Goal: Information Seeking & Learning: Compare options

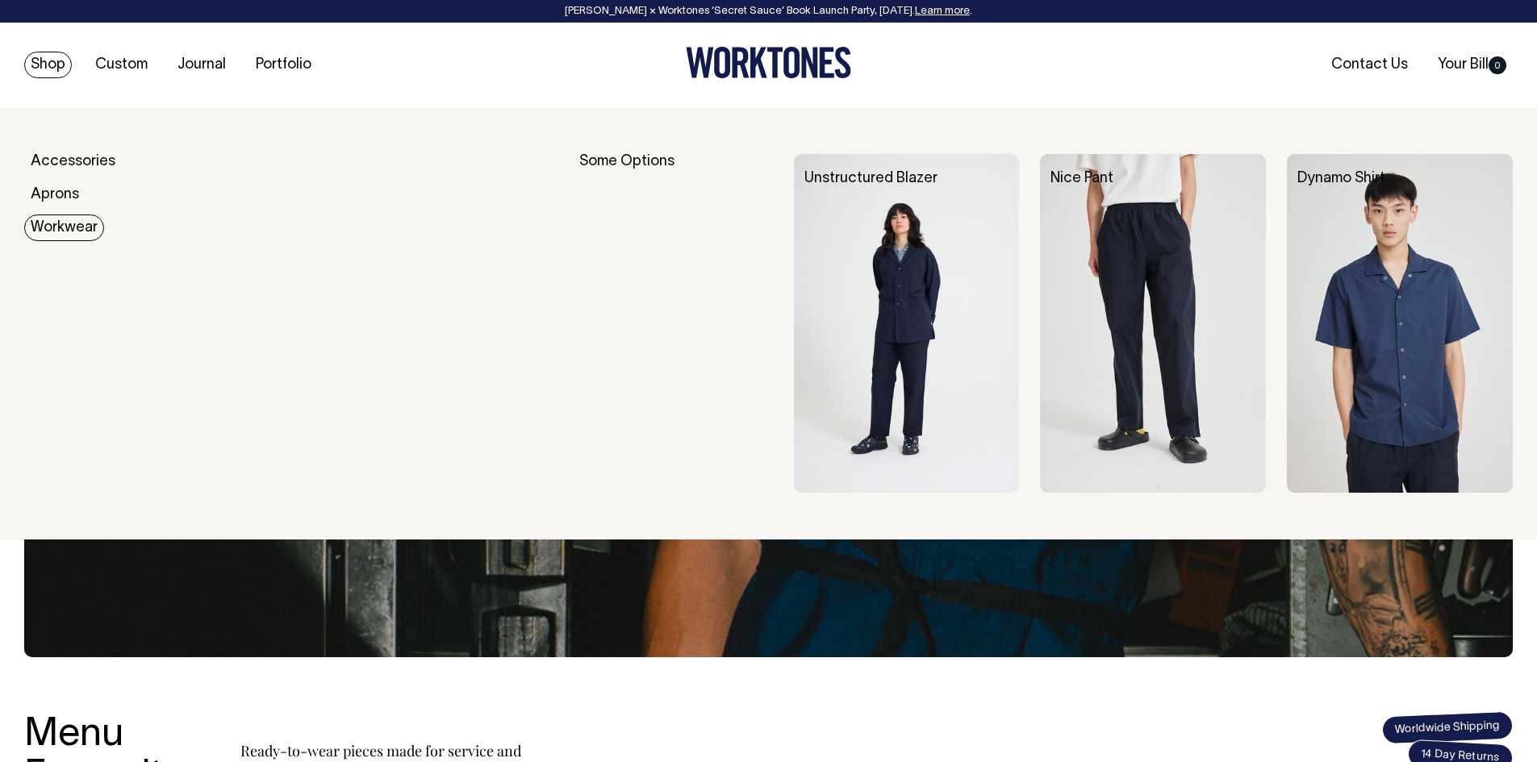
click at [61, 232] on link "Workwear" at bounding box center [64, 228] width 80 height 27
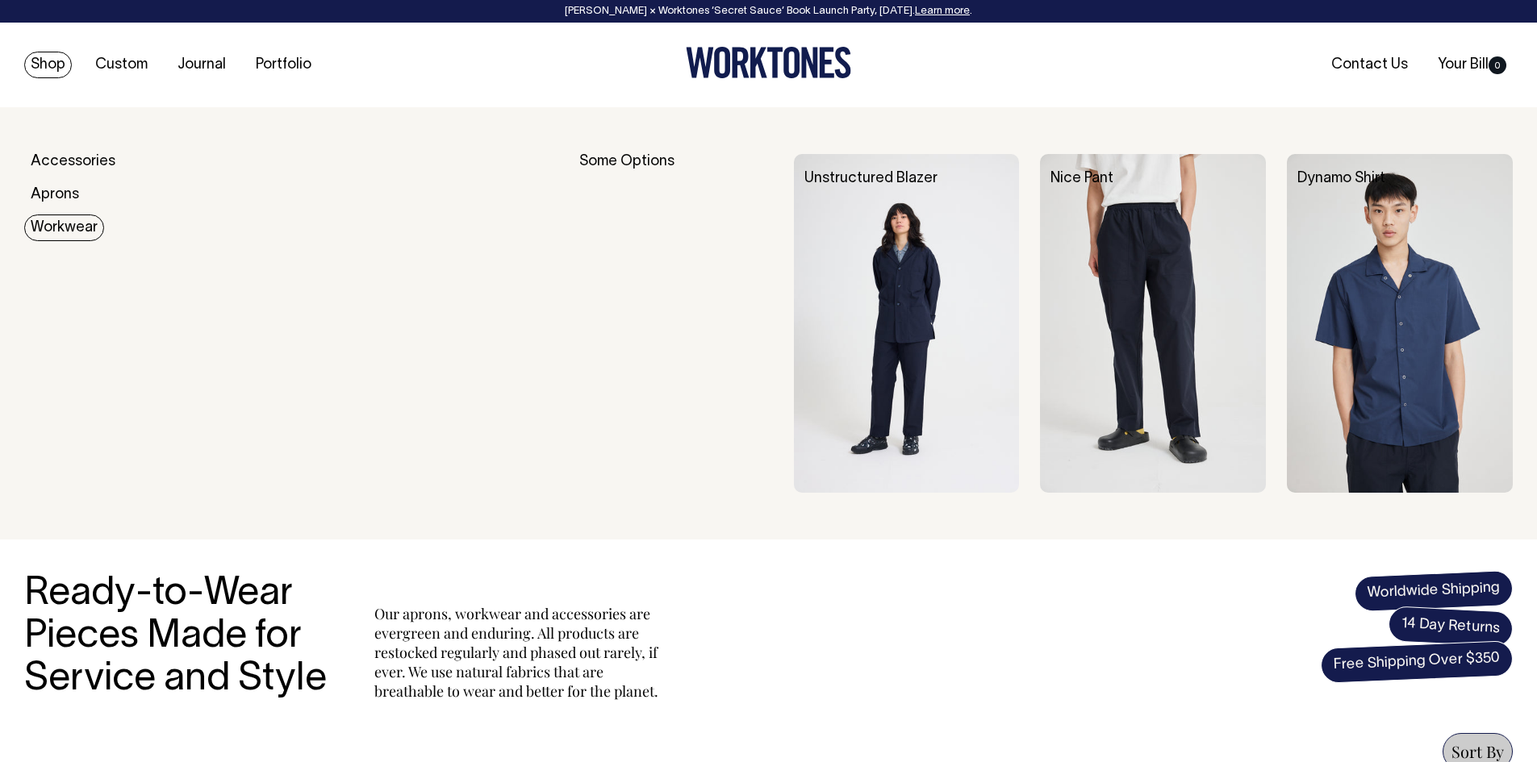
click at [70, 225] on link "Workwear" at bounding box center [64, 228] width 80 height 27
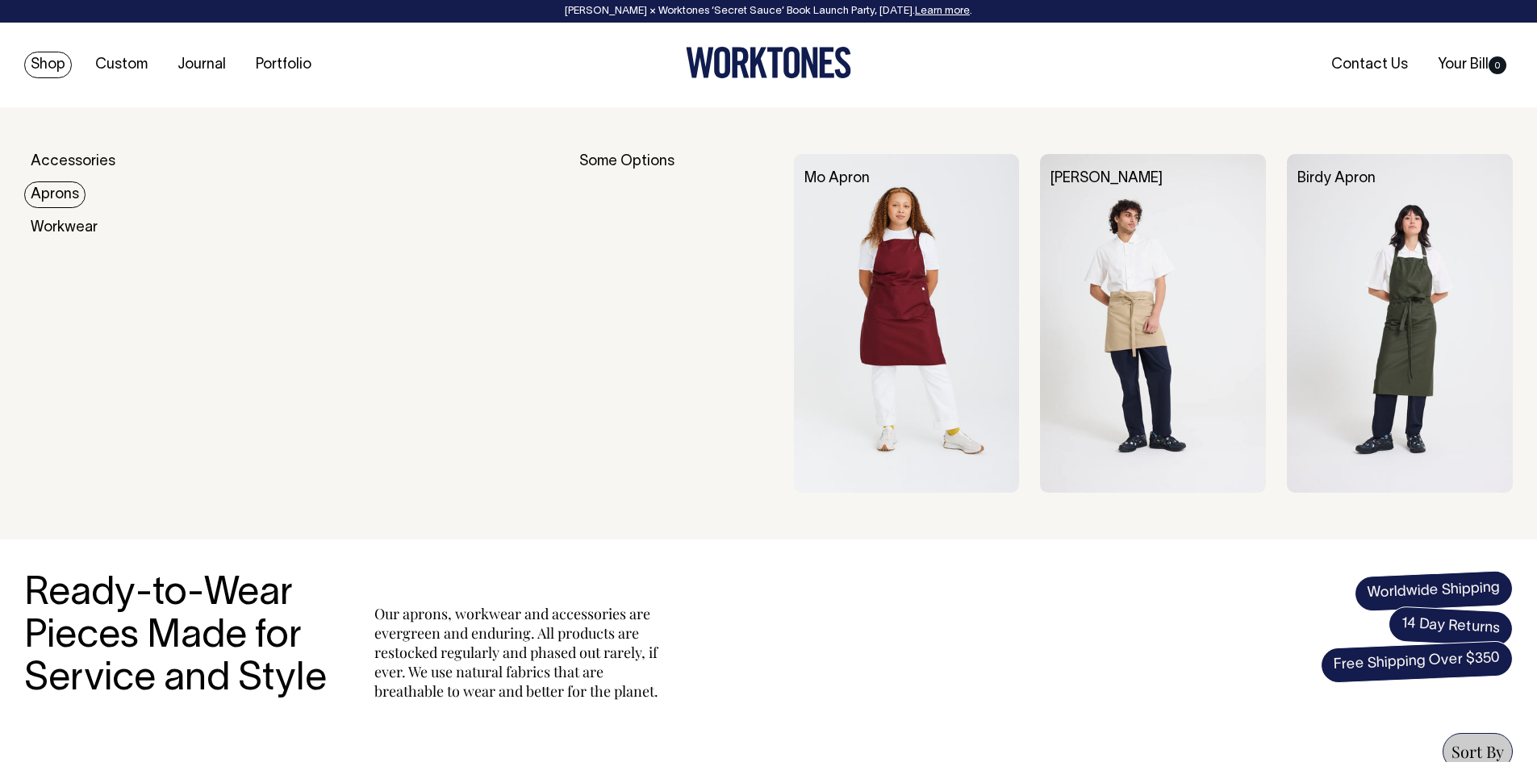
click at [62, 194] on link "Aprons" at bounding box center [54, 195] width 61 height 27
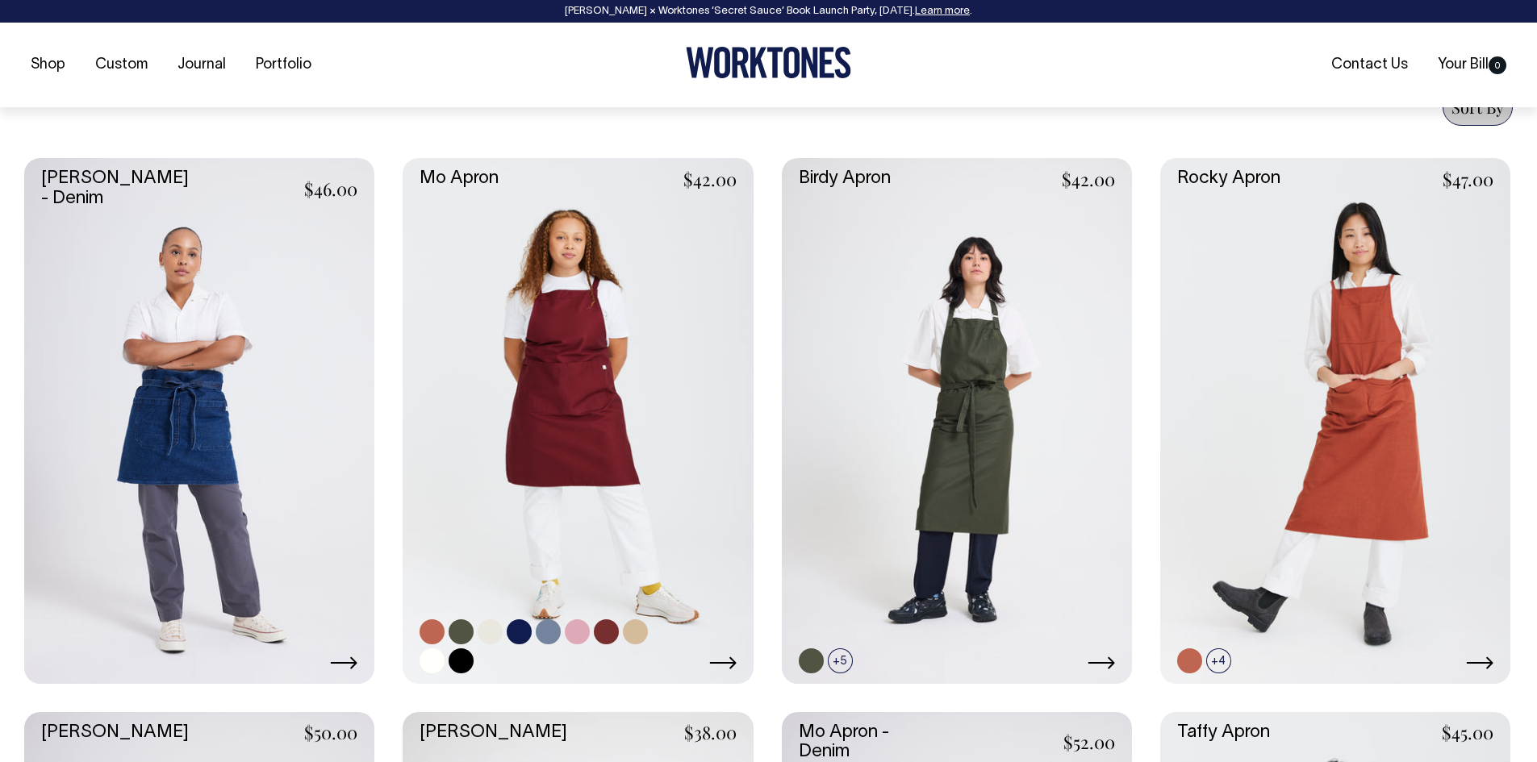
scroll to position [645, 0]
drag, startPoint x: 583, startPoint y: 357, endPoint x: 610, endPoint y: 157, distance: 202.8
click at [610, 132] on section "Ready-to-Wear Pieces Made for Service and Style Our aprons, workwear and access…" at bounding box center [768, 583] width 1489 height 1422
click at [597, 282] on link at bounding box center [578, 419] width 350 height 525
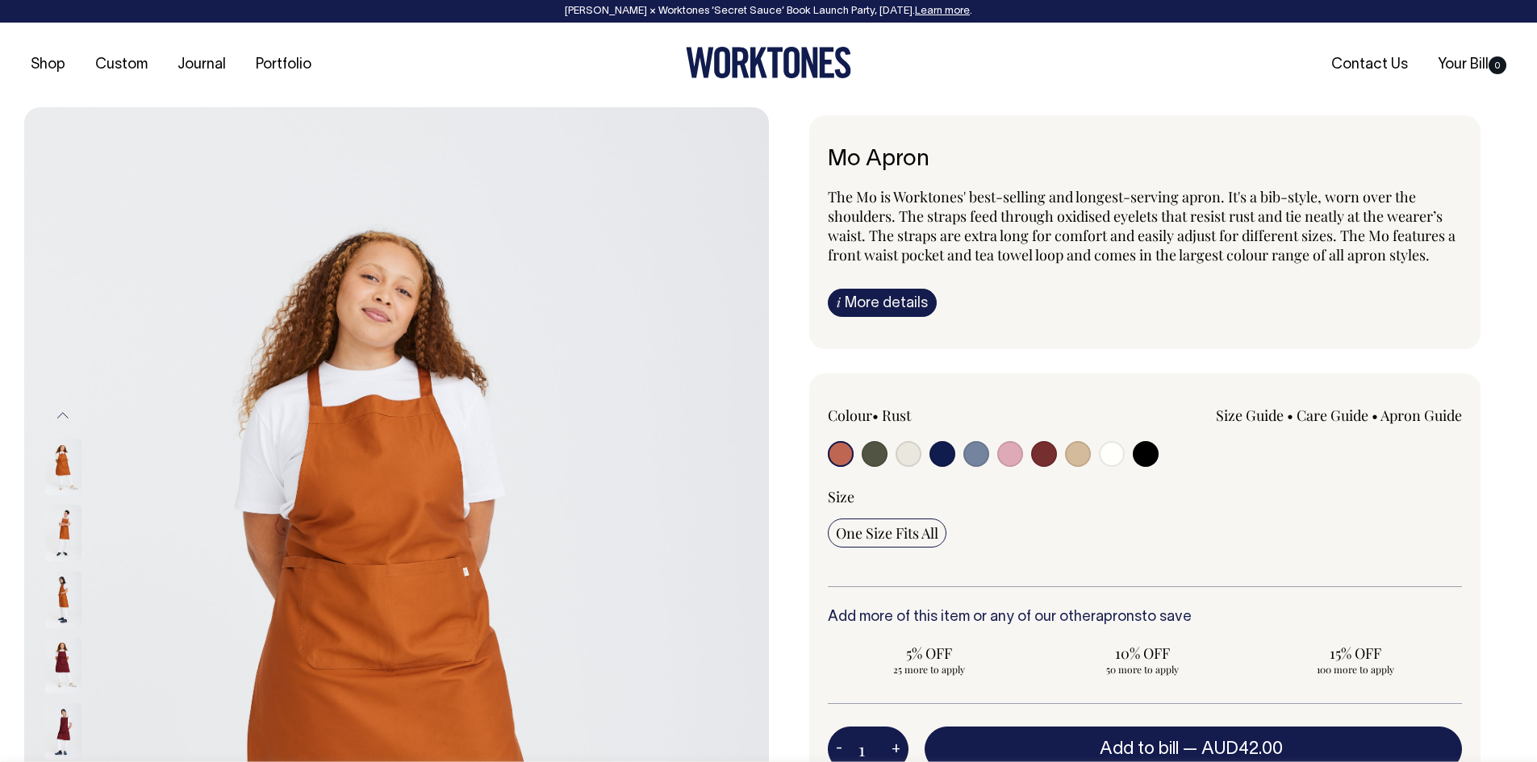
click at [1046, 458] on input "radio" at bounding box center [1044, 454] width 26 height 26
radio input "true"
select select "Burgundy"
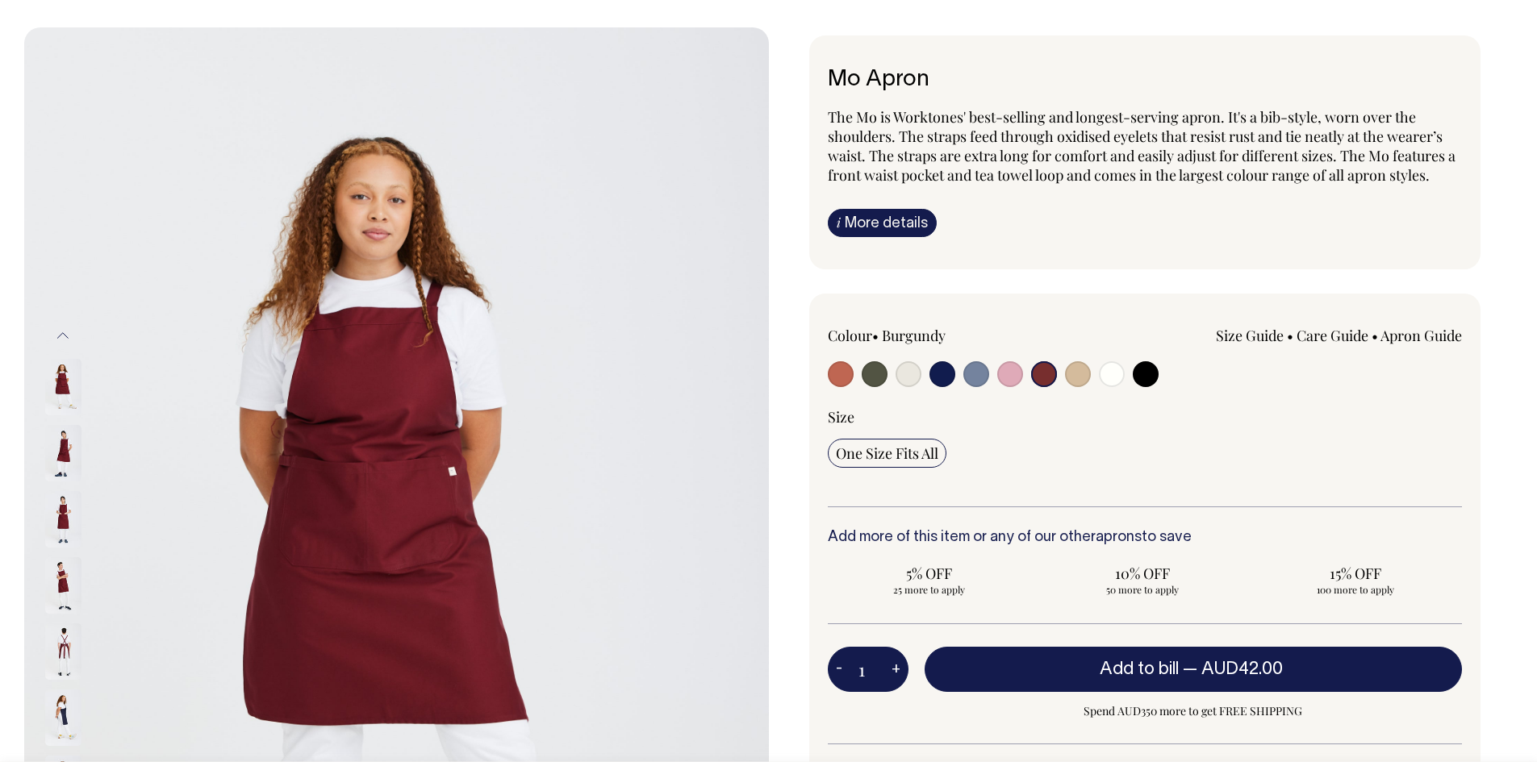
scroll to position [81, 0]
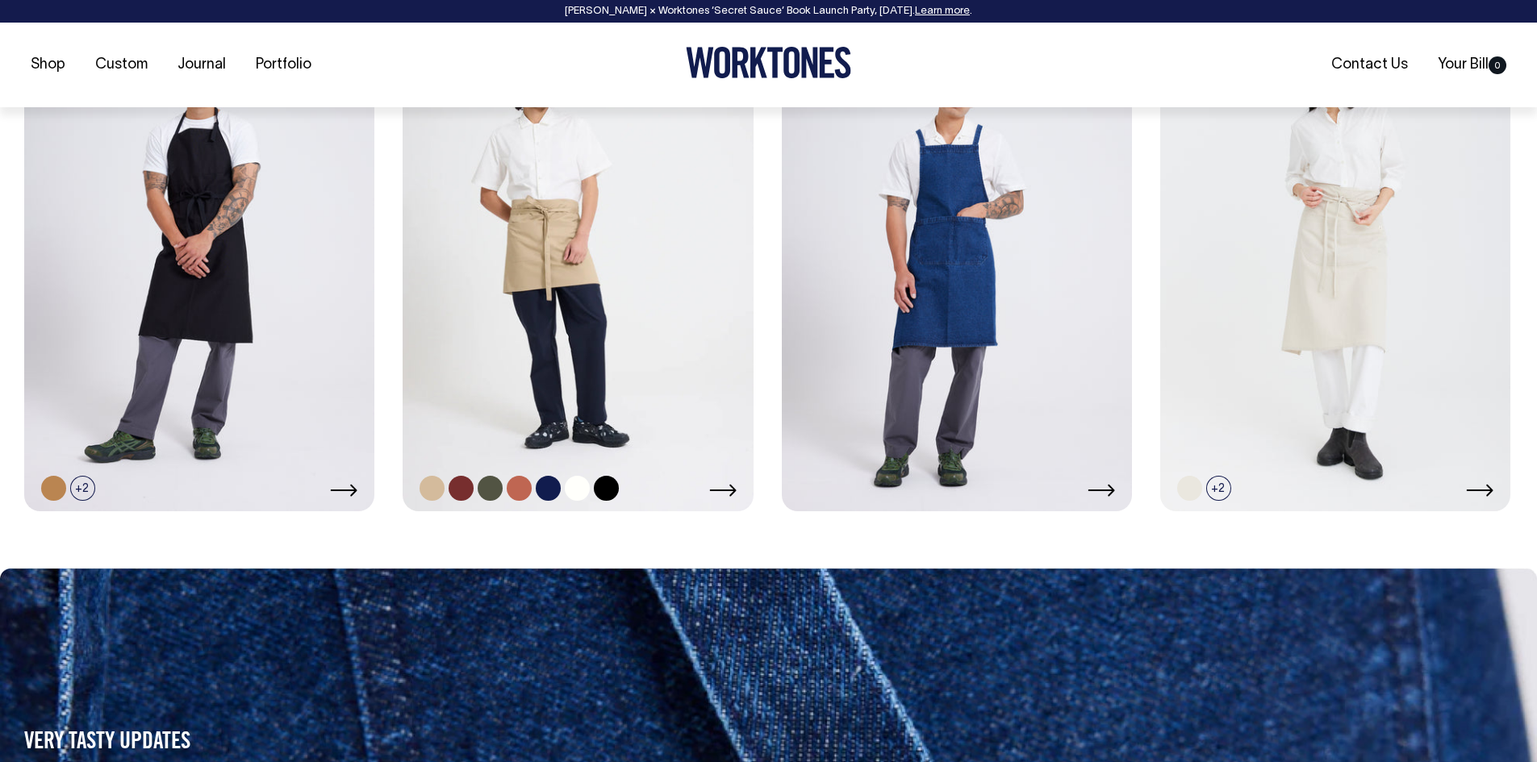
click at [577, 361] on link at bounding box center [578, 248] width 350 height 525
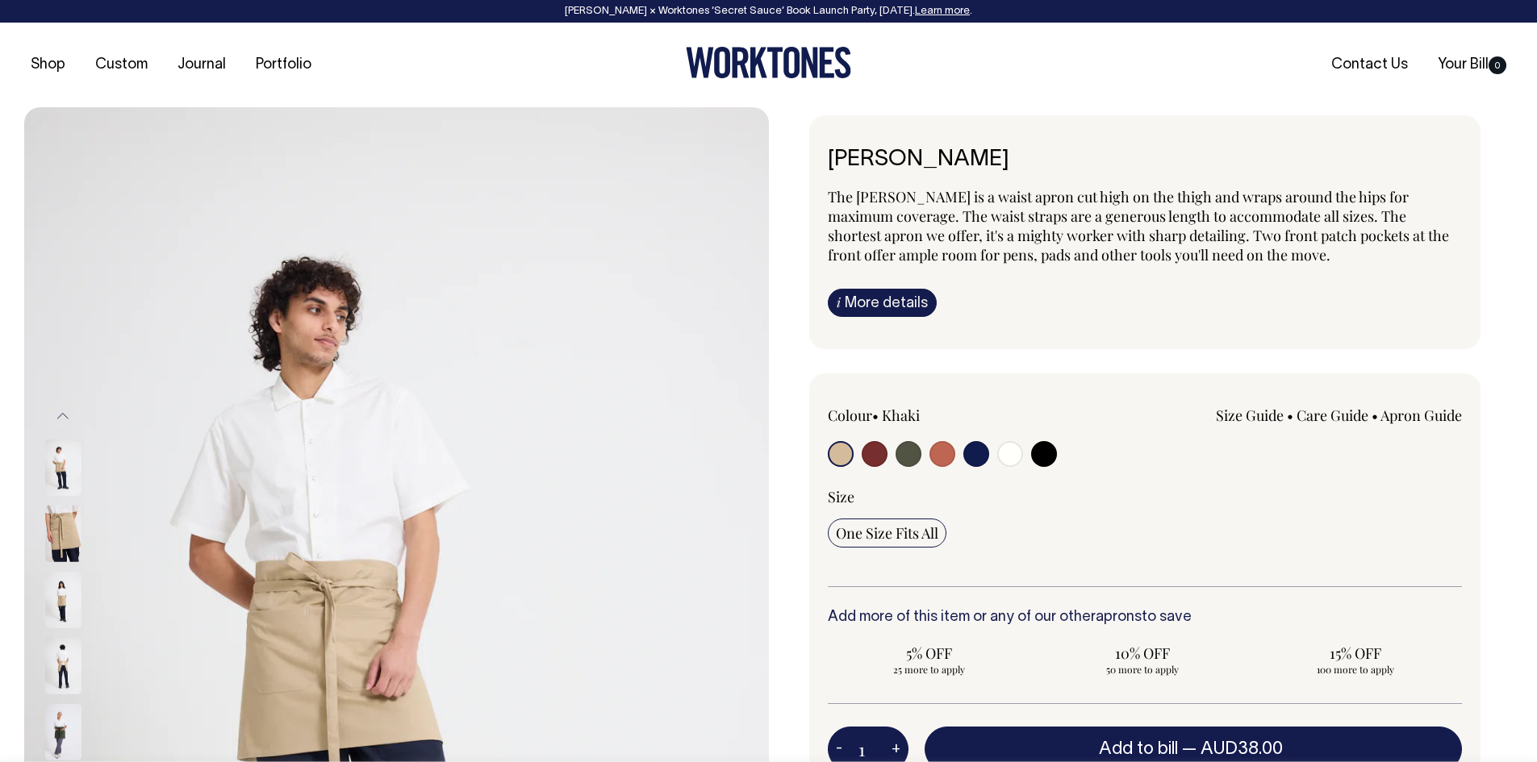
click at [874, 454] on input "radio" at bounding box center [875, 454] width 26 height 26
radio input "true"
select select "Burgundy"
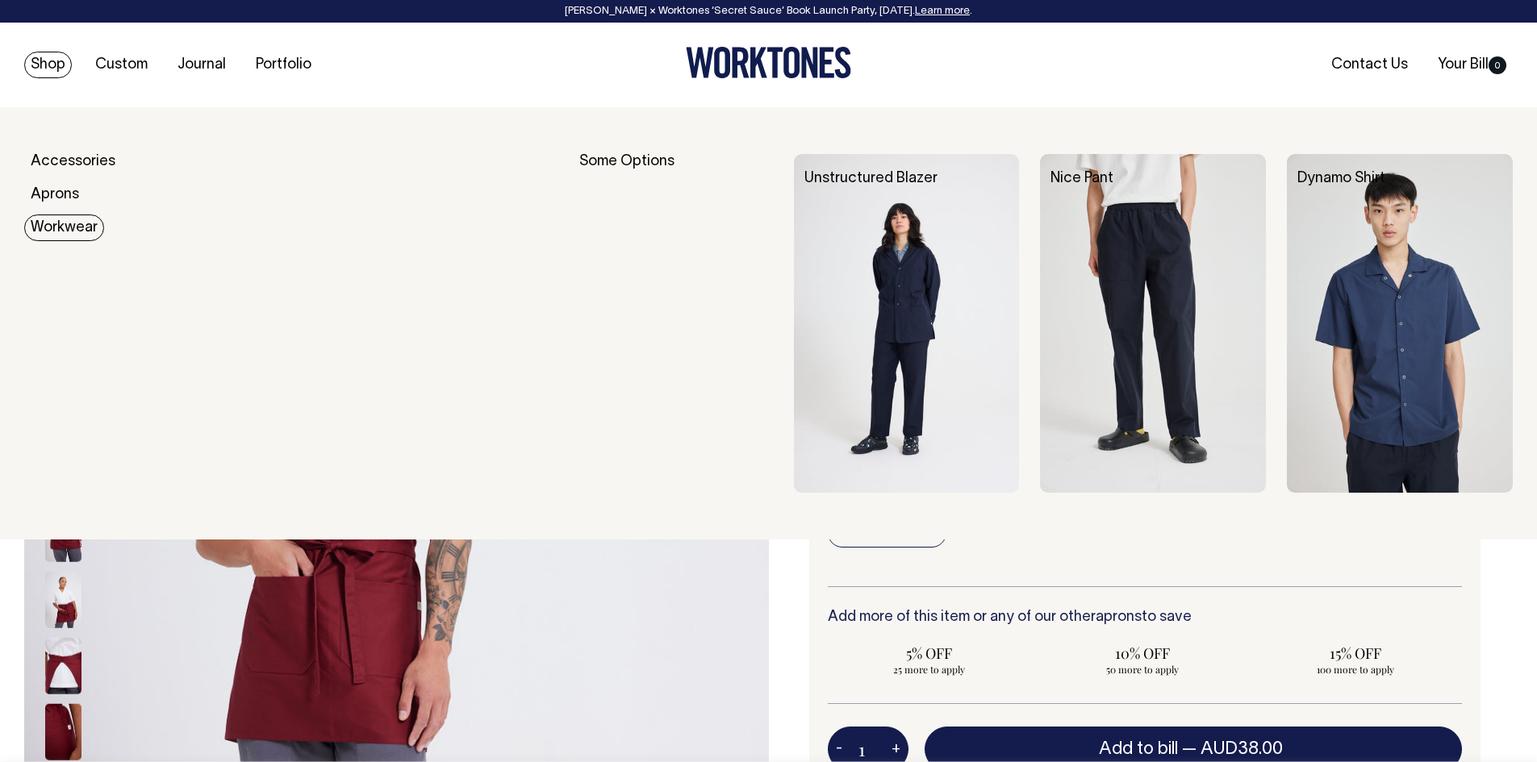
click at [60, 230] on link "Workwear" at bounding box center [64, 228] width 80 height 27
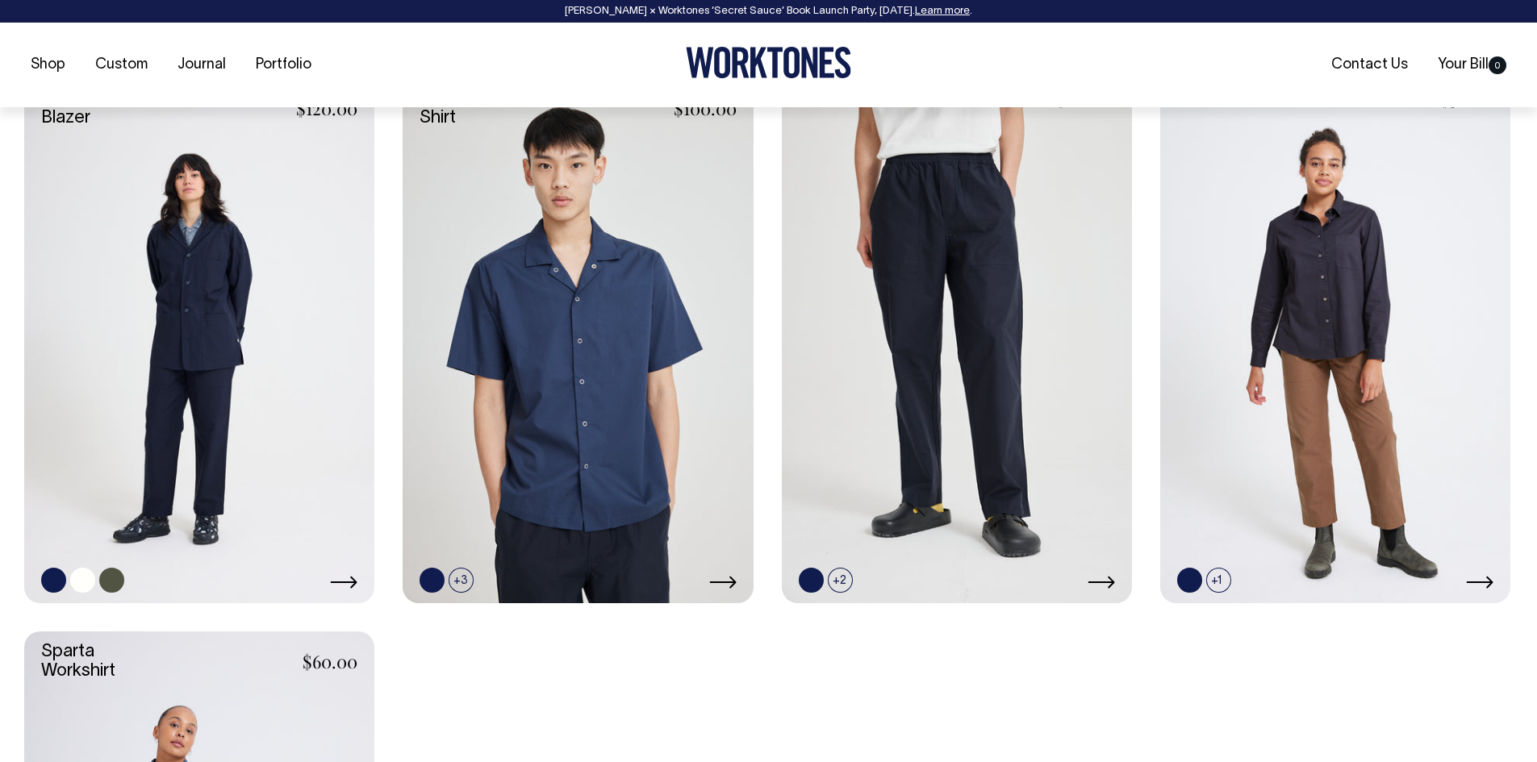
scroll to position [726, 0]
click at [112, 582] on link at bounding box center [111, 579] width 25 height 25
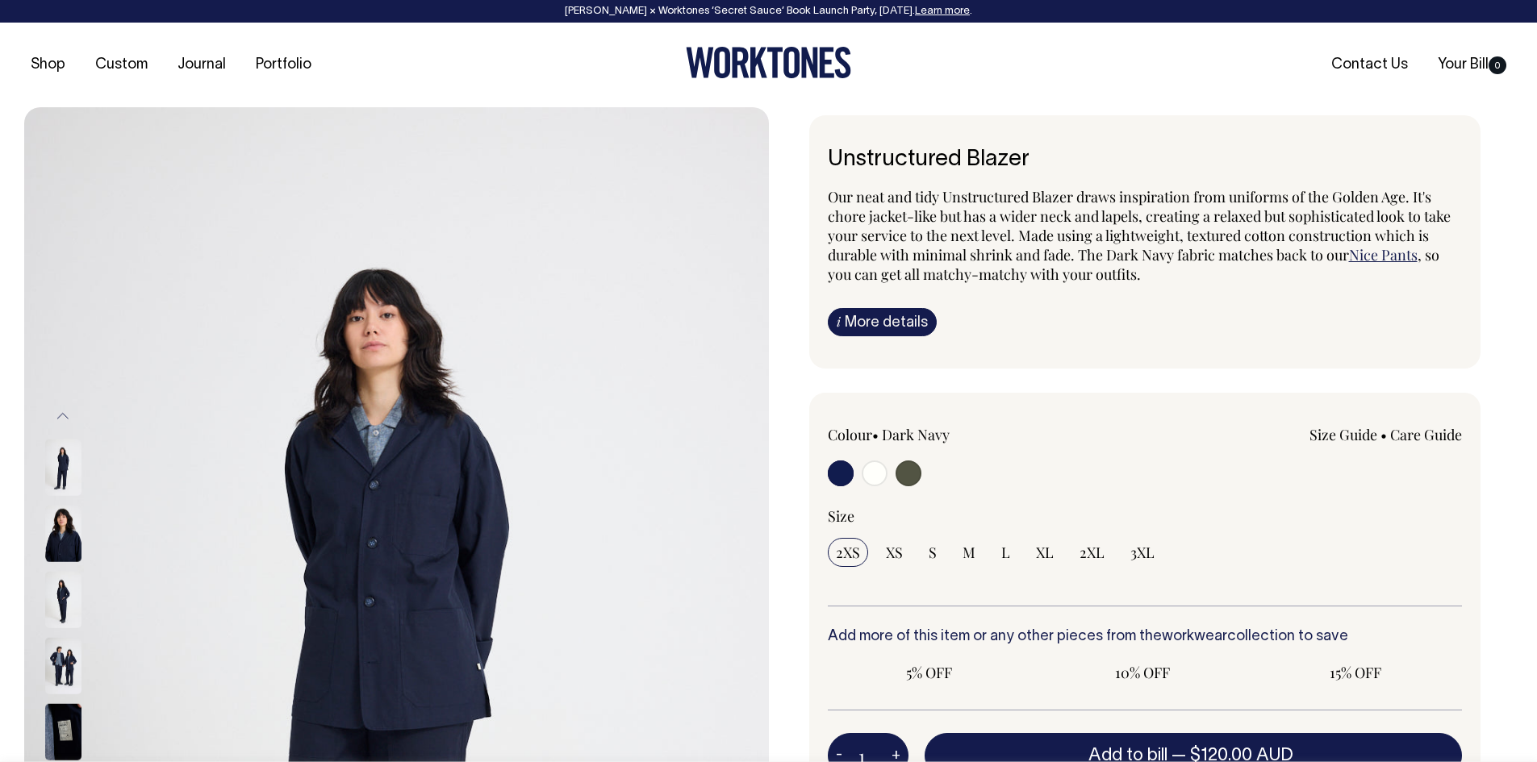
radio input "true"
select select "Olive"
